Goal: Navigation & Orientation: Go to known website

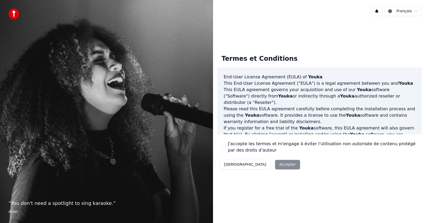
click at [260, 164] on div "Décliner Accepter" at bounding box center [259, 165] width 85 height 14
click at [254, 166] on div "Décliner Accepter" at bounding box center [259, 165] width 85 height 14
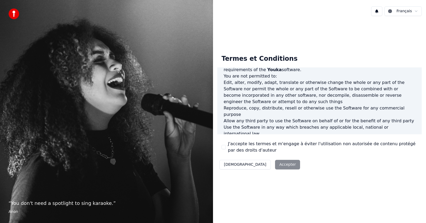
scroll to position [272, 0]
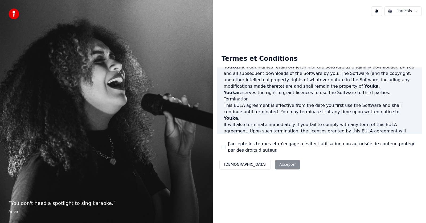
click at [256, 164] on div "Décliner Accepter" at bounding box center [259, 165] width 85 height 14
click at [257, 164] on div "Décliner Accepter" at bounding box center [259, 165] width 85 height 14
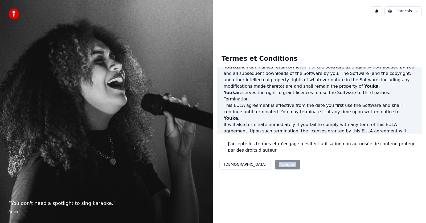
click at [257, 164] on div "Décliner Accepter" at bounding box center [259, 165] width 85 height 14
click at [258, 164] on div "Décliner Accepter" at bounding box center [259, 165] width 85 height 14
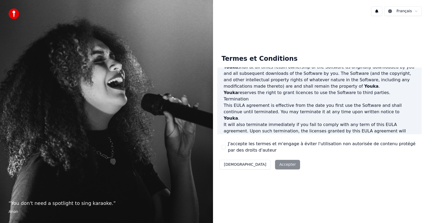
click at [258, 164] on div "Décliner Accepter" at bounding box center [259, 165] width 85 height 14
click at [262, 164] on div "Décliner Accepter" at bounding box center [259, 165] width 85 height 14
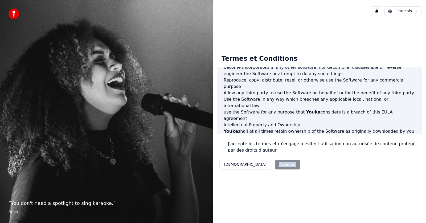
scroll to position [122, 0]
